Goal: Task Accomplishment & Management: Use online tool/utility

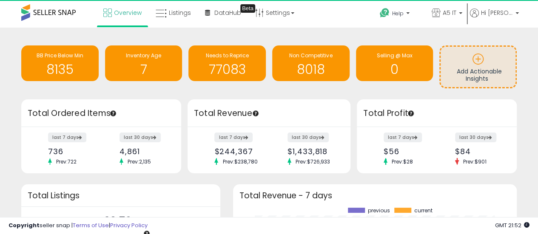
scroll to position [118, 267]
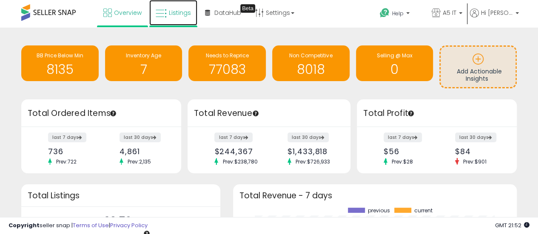
click at [180, 18] on link "Listings" at bounding box center [173, 13] width 48 height 26
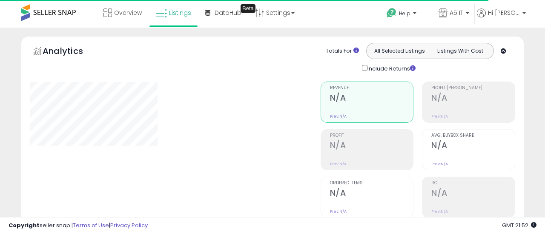
type input "*******"
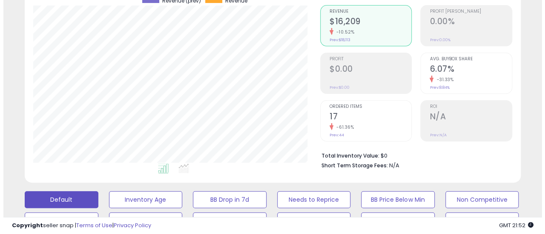
scroll to position [170, 0]
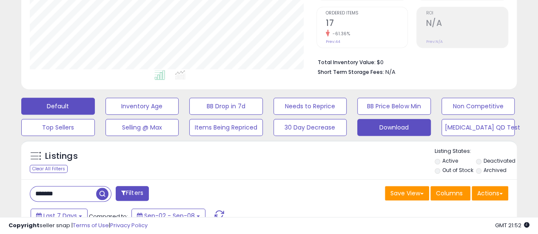
click at [402, 127] on button "Download" at bounding box center [394, 127] width 74 height 17
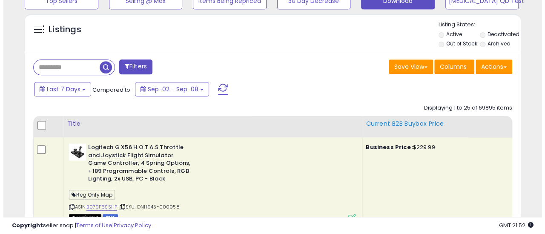
scroll to position [298, 0]
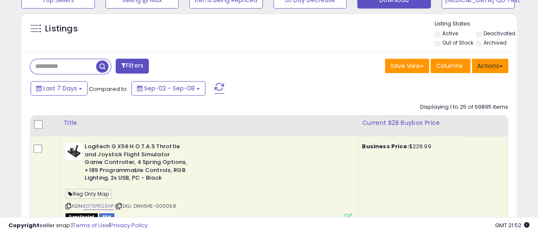
click at [482, 66] on button "Actions" at bounding box center [490, 66] width 37 height 14
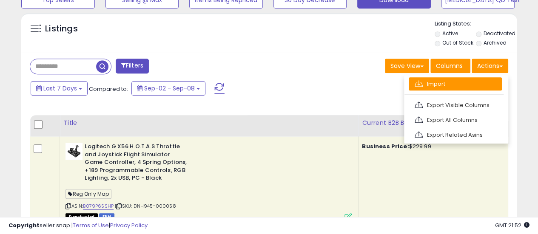
click at [464, 86] on link "Import" at bounding box center [455, 83] width 93 height 13
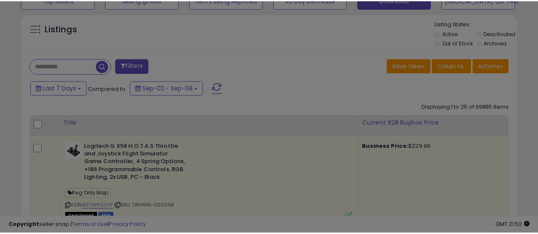
scroll to position [174, 290]
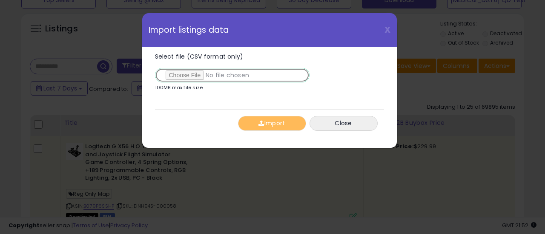
click at [187, 68] on input "Select file (CSV format only)" at bounding box center [232, 75] width 154 height 14
type input "**********"
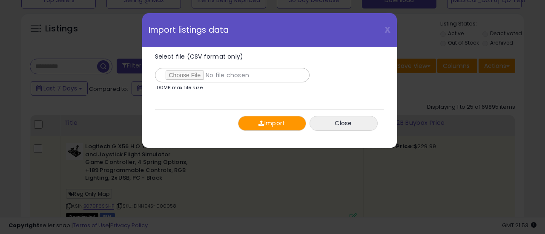
click at [279, 120] on button "Import" at bounding box center [272, 123] width 68 height 15
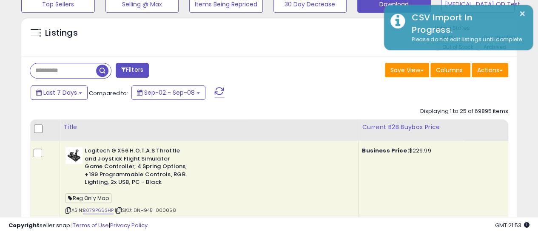
scroll to position [213, 0]
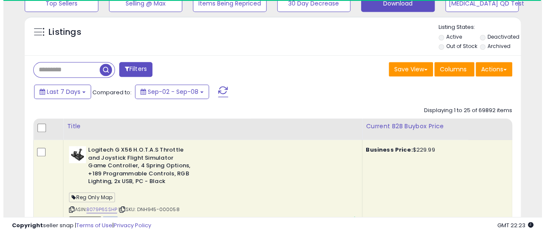
scroll to position [298, 0]
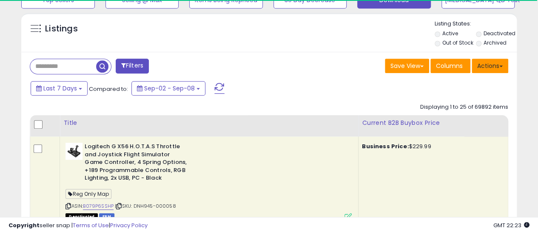
click at [492, 68] on button "Actions" at bounding box center [490, 66] width 37 height 14
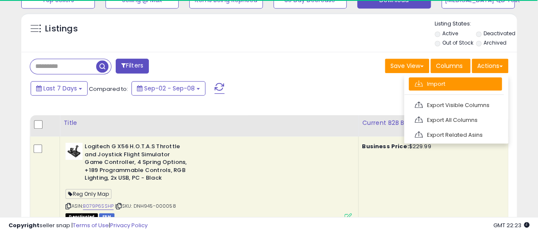
click at [481, 84] on link "Import" at bounding box center [455, 83] width 93 height 13
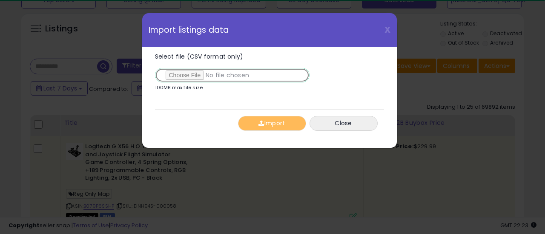
click at [172, 74] on input "Select file (CSV format only)" at bounding box center [232, 75] width 154 height 14
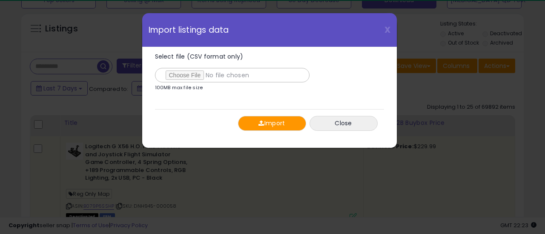
click at [255, 119] on button "Import" at bounding box center [272, 123] width 68 height 15
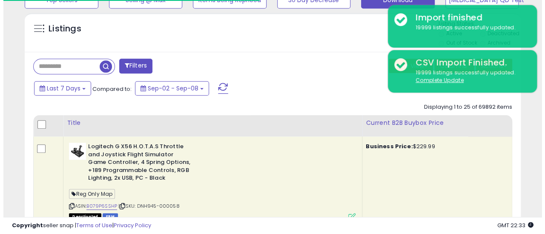
scroll to position [213, 0]
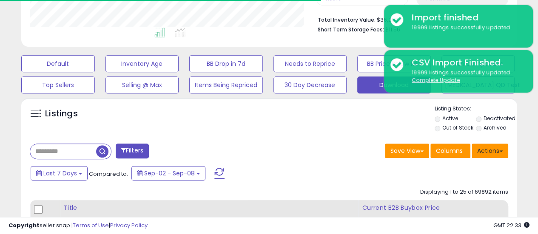
click at [489, 150] on button "Actions" at bounding box center [490, 151] width 37 height 14
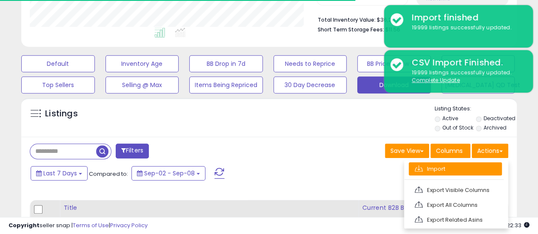
click at [461, 169] on link "Import" at bounding box center [455, 169] width 93 height 13
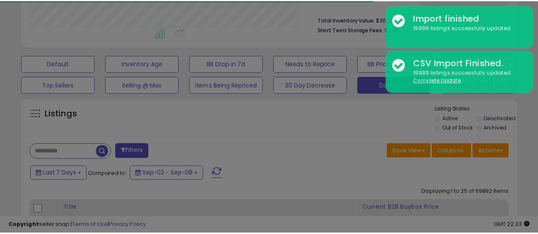
scroll to position [174, 290]
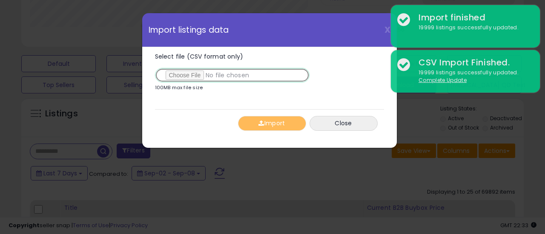
click at [202, 71] on input "Select file (CSV format only)" at bounding box center [232, 75] width 154 height 14
type input "**********"
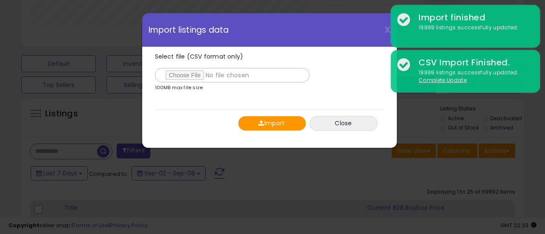
click at [282, 124] on button "Import" at bounding box center [272, 123] width 68 height 15
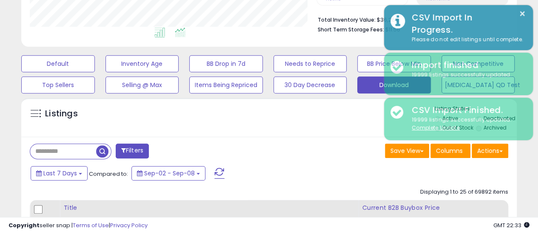
scroll to position [425283, 425170]
